Goal: Information Seeking & Learning: Check status

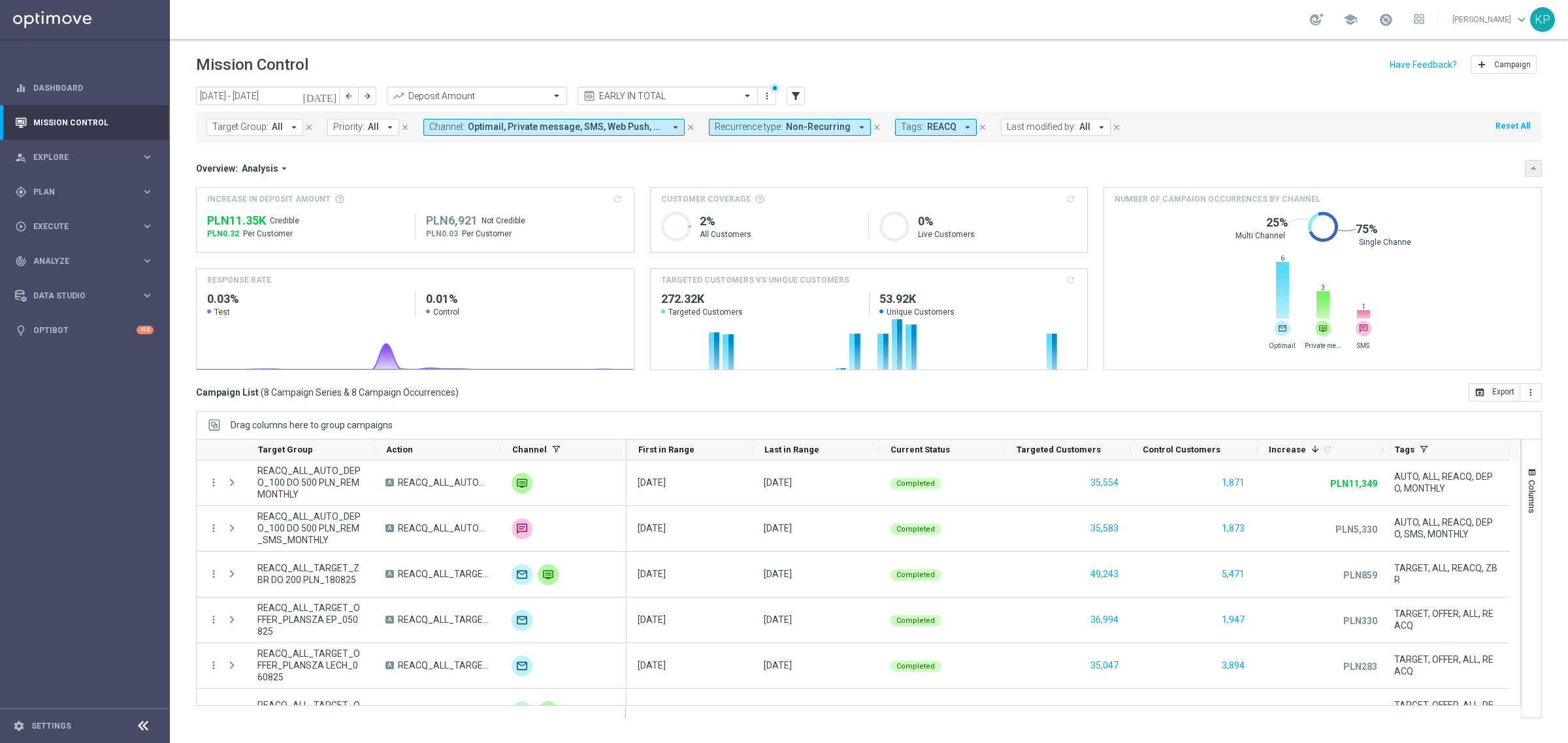
click at [1536, 171] on icon "keyboard_arrow_down" at bounding box center [1533, 169] width 9 height 9
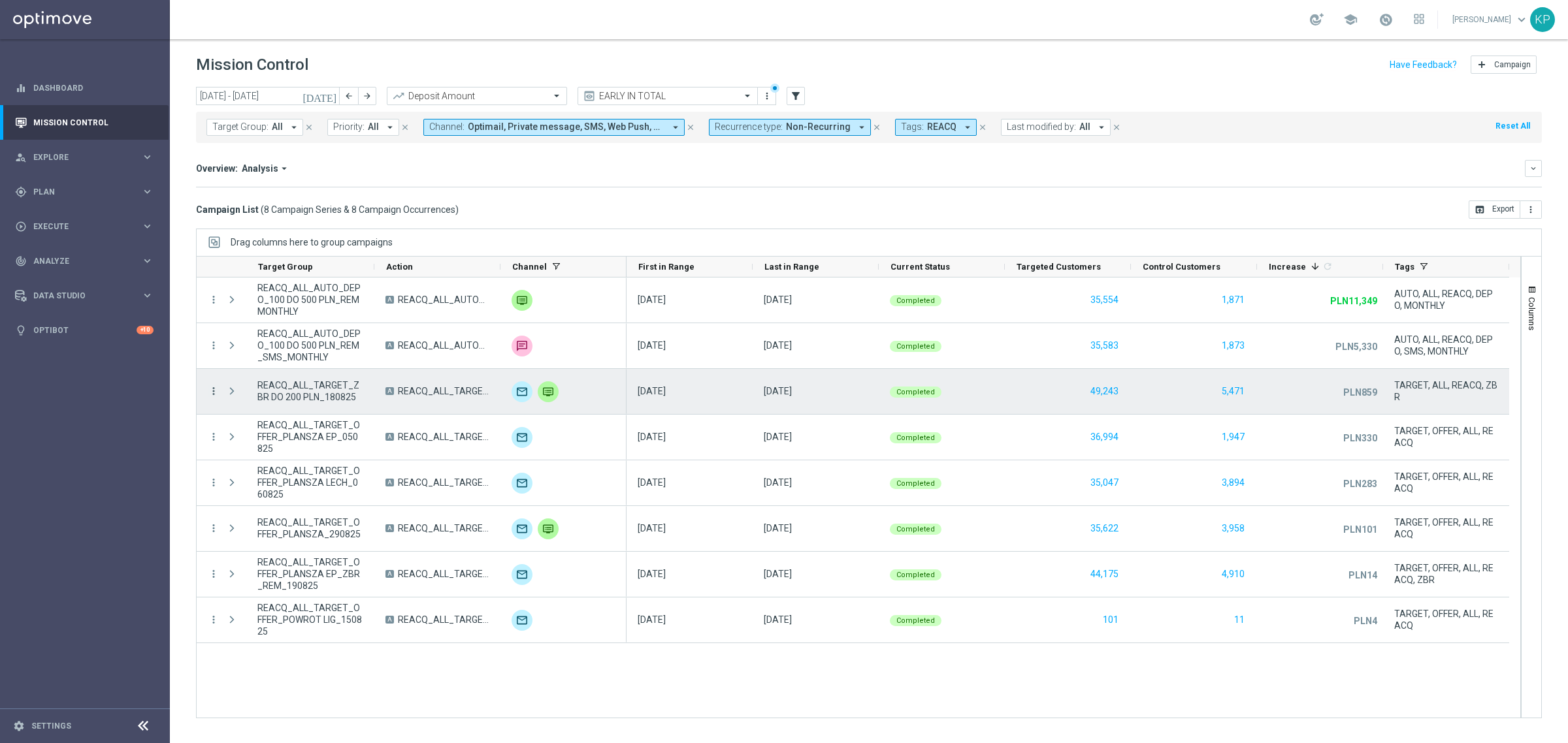
click at [216, 390] on icon "more_vert" at bounding box center [214, 392] width 12 height 12
click at [278, 439] on span "Channel Metrics" at bounding box center [270, 437] width 62 height 9
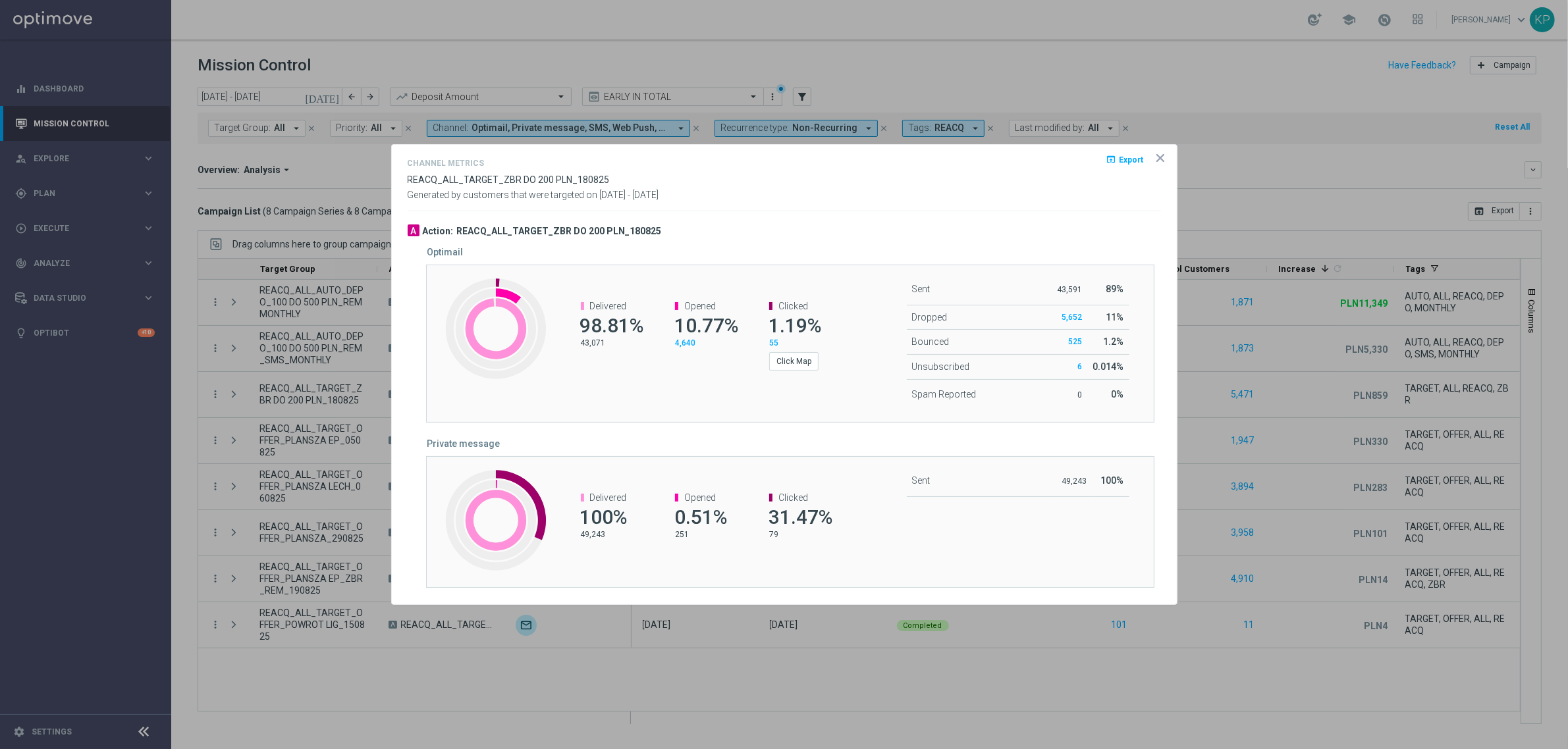
click at [630, 204] on div "Channel Metrics open_in_browser Export REACQ_ALL_TARGET_ZBR DO 200 PLN_180825 G…" at bounding box center [784, 183] width 753 height 55
